Goal: Transaction & Acquisition: Purchase product/service

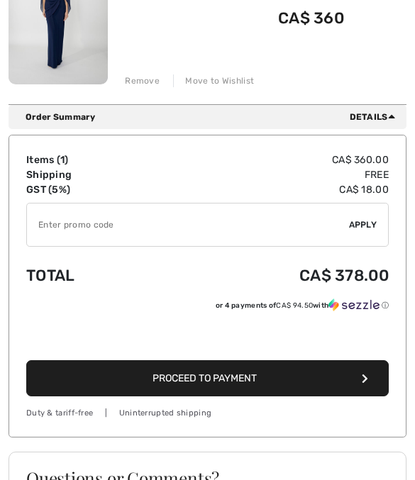
click at [55, 221] on input "TEXT" at bounding box center [188, 225] width 322 height 43
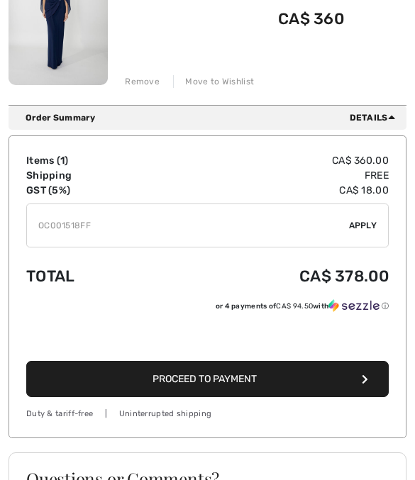
type input "OC001518FF"
click at [362, 226] on span "Apply" at bounding box center [363, 225] width 28 height 13
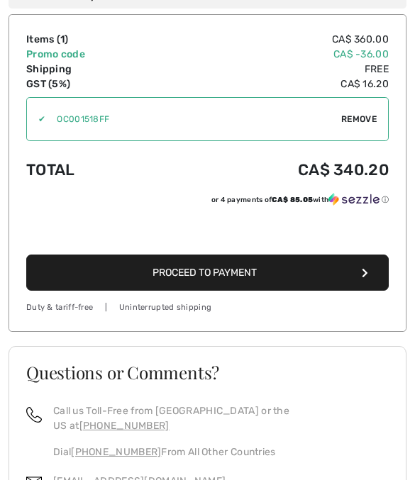
scroll to position [403, 0]
click at [365, 273] on icon "button" at bounding box center [365, 273] width 6 height 10
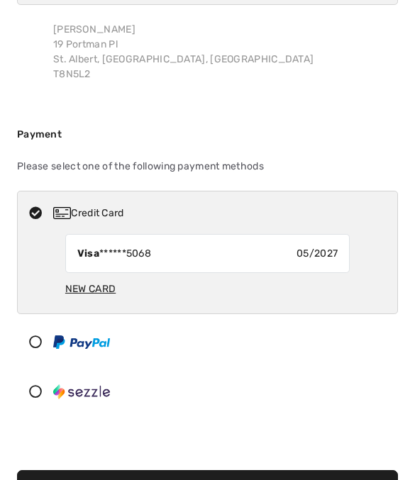
scroll to position [140, 0]
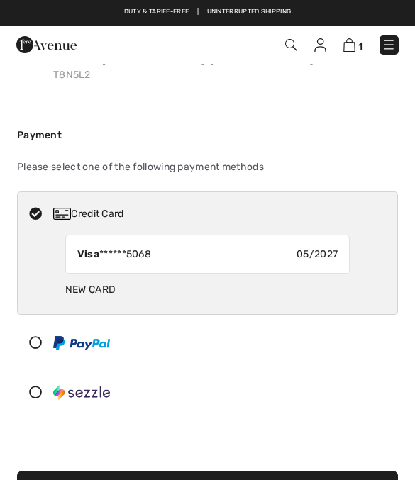
click at [379, 480] on button "Proceed to Summary" at bounding box center [207, 489] width 381 height 36
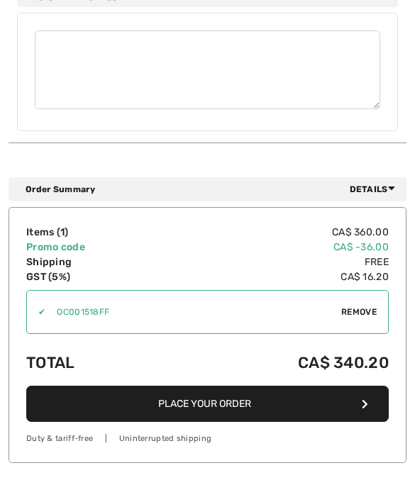
scroll to position [1072, 0]
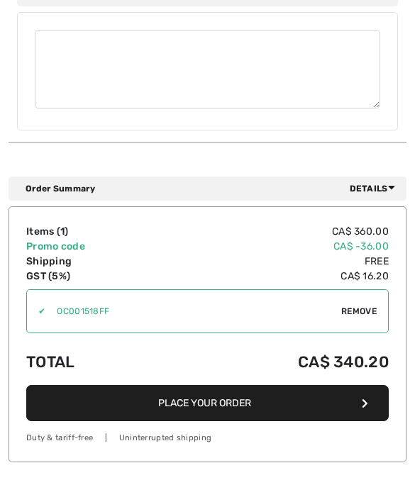
click at [358, 393] on button "Place Your Order" at bounding box center [207, 403] width 363 height 36
